Goal: Check status: Check status

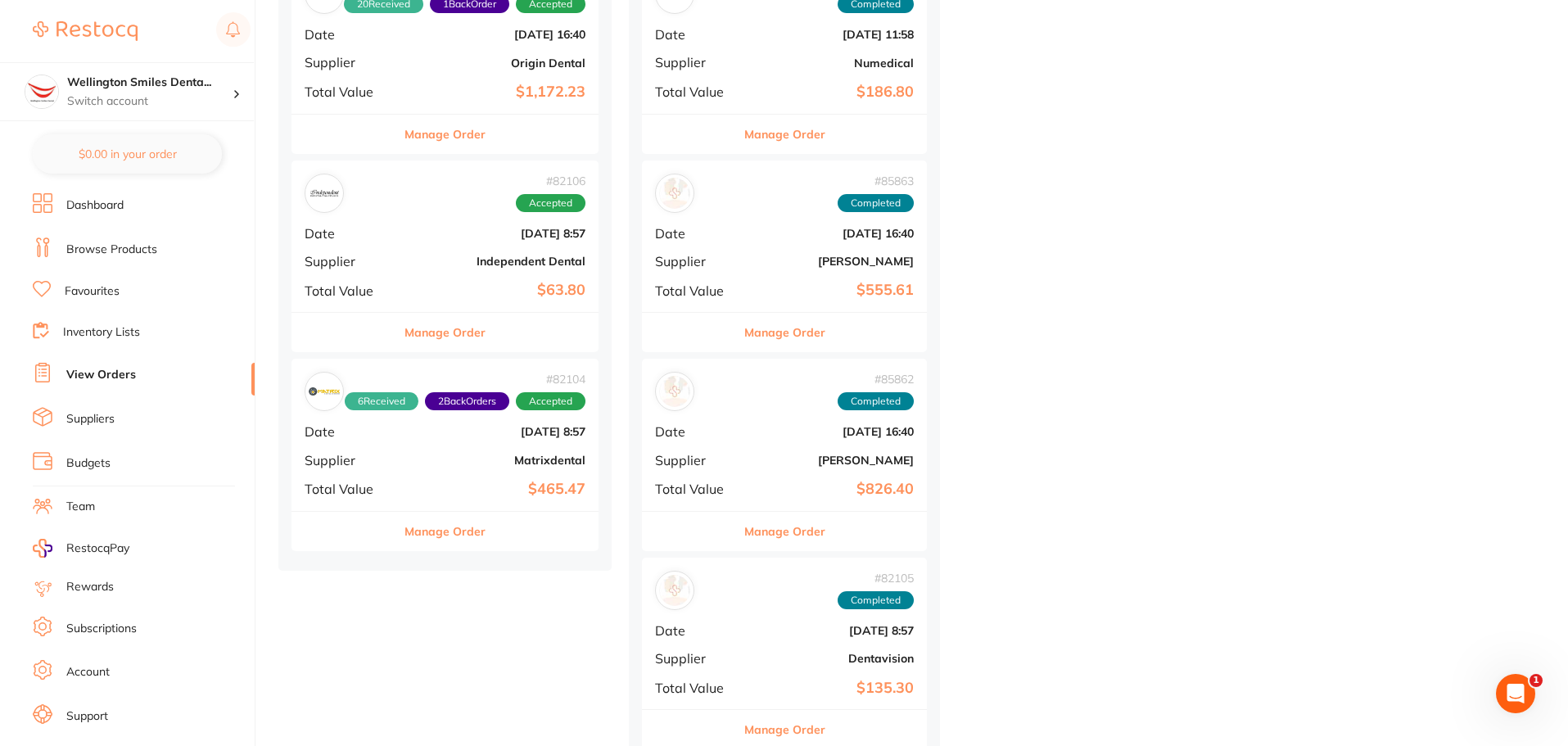
scroll to position [983, 0]
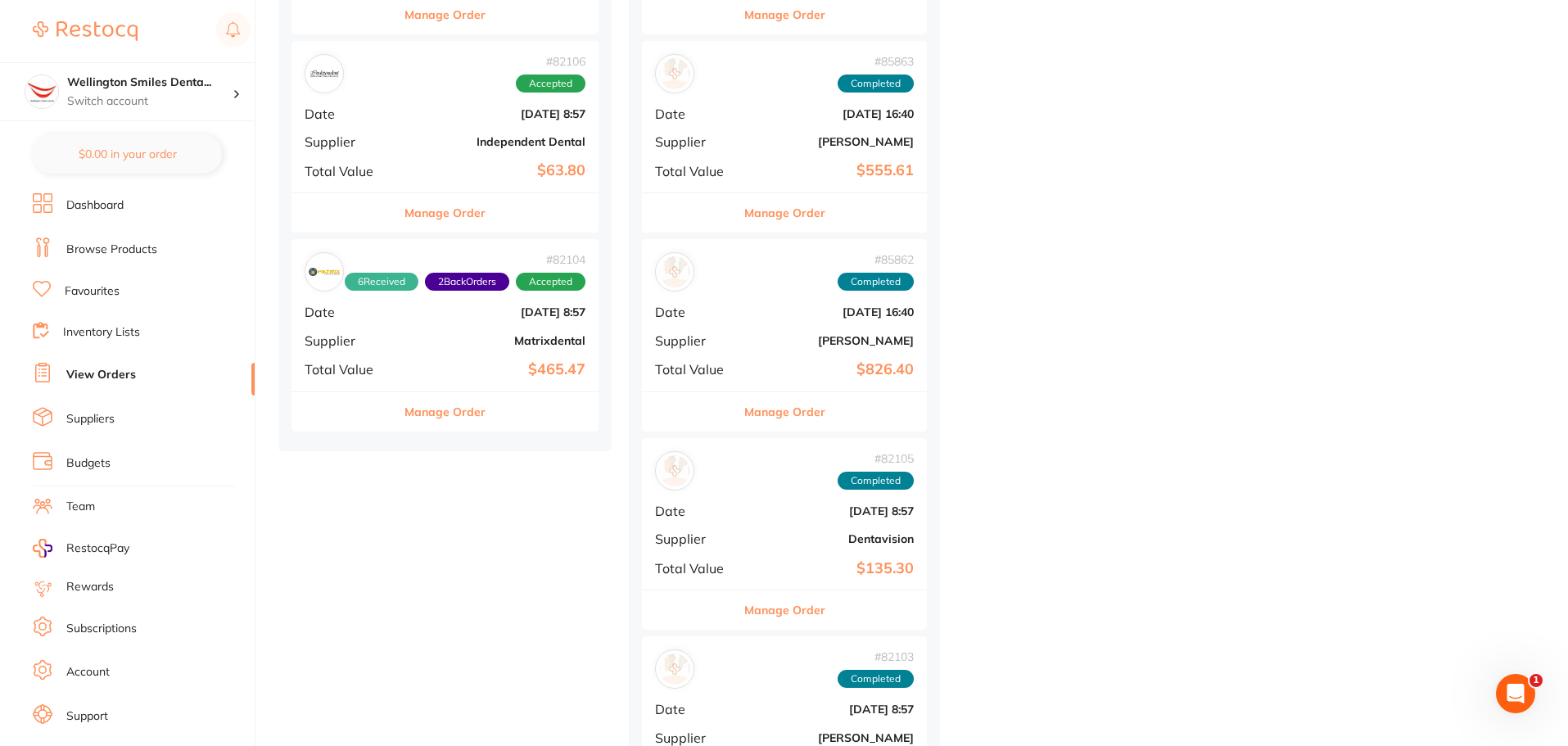
click at [778, 423] on button "Manage Order" at bounding box center [785, 411] width 81 height 39
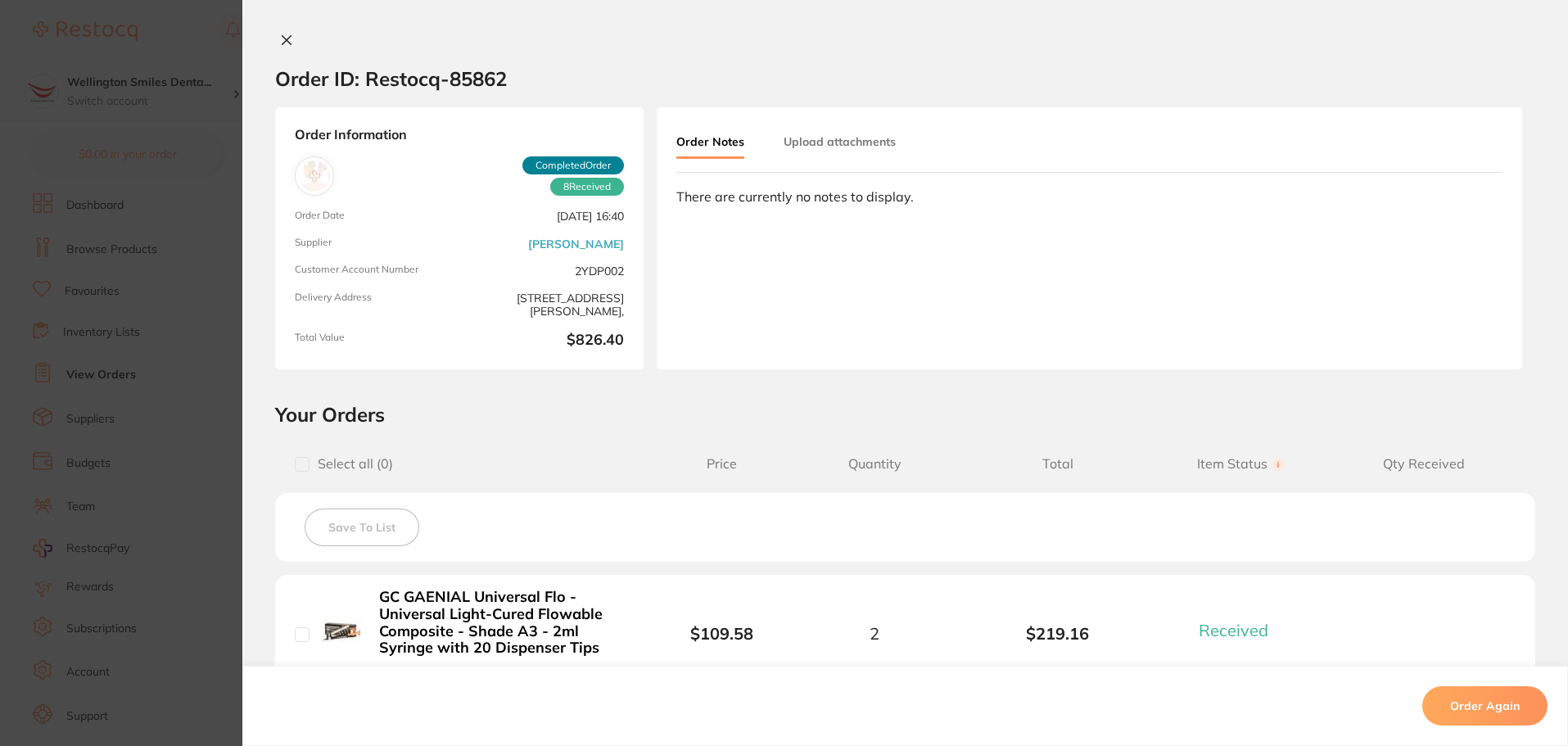
click at [596, 277] on span "2YDP002" at bounding box center [544, 270] width 158 height 14
click at [594, 242] on link "[PERSON_NAME]" at bounding box center [576, 245] width 96 height 13
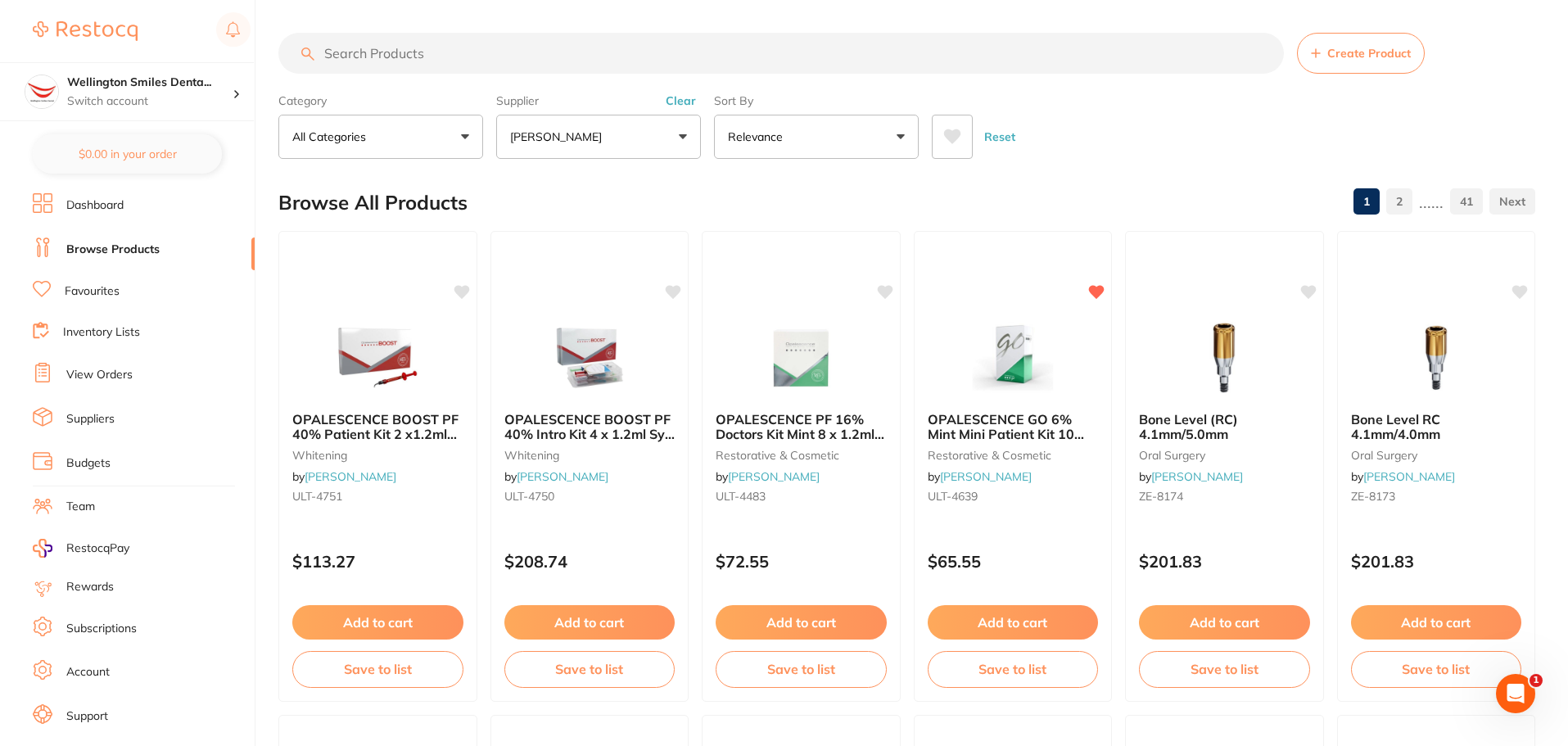
click at [111, 200] on link "Dashboard" at bounding box center [95, 205] width 58 height 16
